Goal: Navigation & Orientation: Find specific page/section

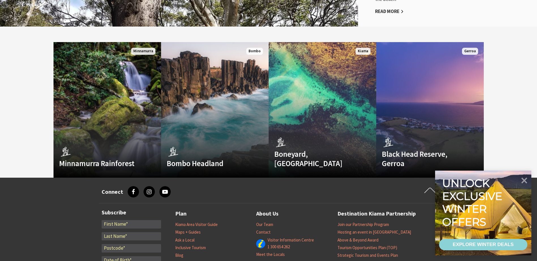
scroll to position [1466, 0]
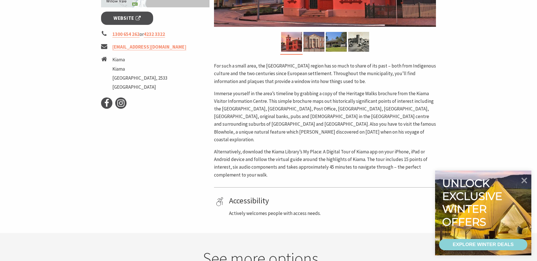
scroll to position [226, 0]
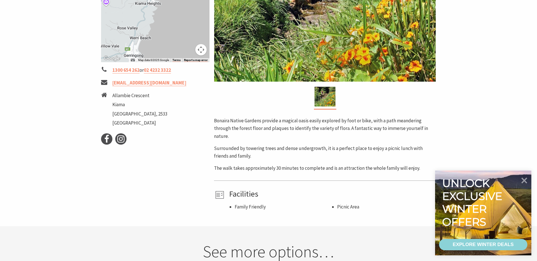
scroll to position [170, 0]
